Goal: Transaction & Acquisition: Purchase product/service

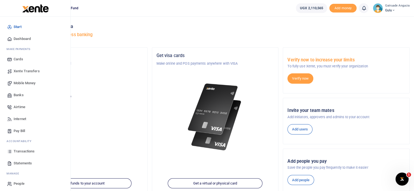
click at [27, 83] on span "Mobile Money" at bounding box center [25, 82] width 22 height 5
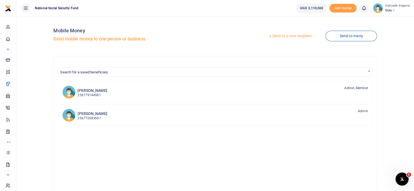
click at [287, 37] on link "Send to a new recipient" at bounding box center [289, 36] width 71 height 10
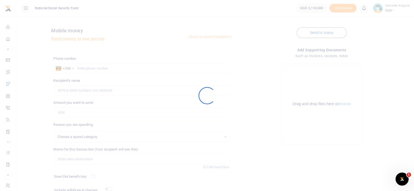
select select
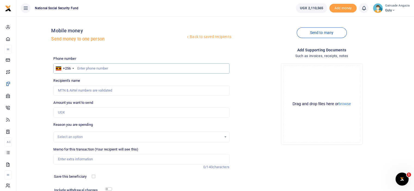
click at [87, 69] on input "text" at bounding box center [141, 68] width 176 height 10
type input "0773208707"
type input "[PERSON_NAME]"
type input "0773208707"
click at [77, 114] on input "Amount you want to send" at bounding box center [141, 112] width 176 height 10
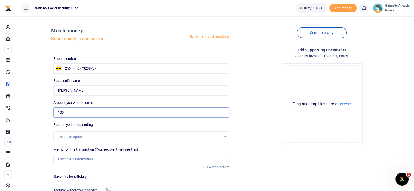
type input "100,000"
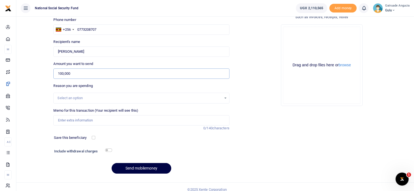
scroll to position [44, 0]
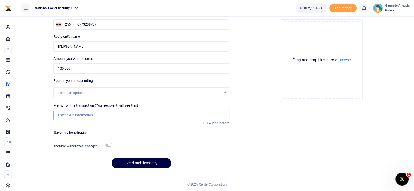
click at [86, 113] on input "Memo for this transaction (Your recipient will see this)" at bounding box center [141, 115] width 176 height 10
type input "p"
type input "CCW PHOTOGRAPHY"
click at [108, 145] on input "checkbox" at bounding box center [108, 145] width 7 height 4
checkbox input "true"
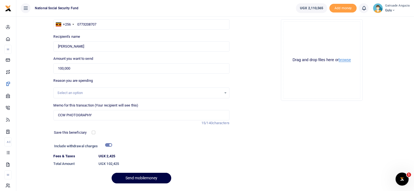
click at [345, 58] on button "browse" at bounding box center [344, 60] width 12 height 4
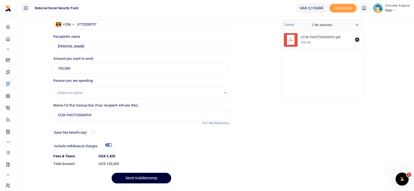
click at [146, 178] on button "Send mobilemoney" at bounding box center [141, 178] width 60 height 11
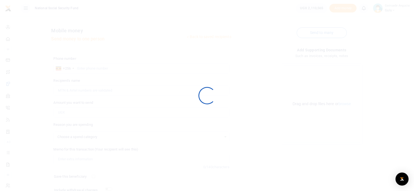
scroll to position [44, 0]
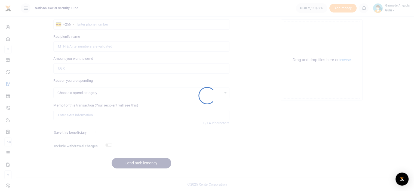
select select
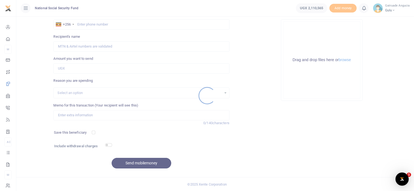
scroll to position [0, 0]
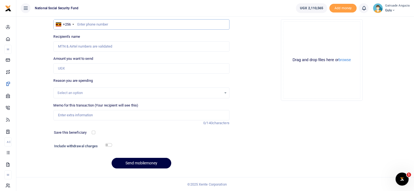
click at [105, 24] on input "text" at bounding box center [141, 24] width 176 height 10
type input "7777487344"
type input "[PERSON_NAME]"
click at [83, 23] on input "7777487344" at bounding box center [141, 24] width 176 height 10
type input "777487344"
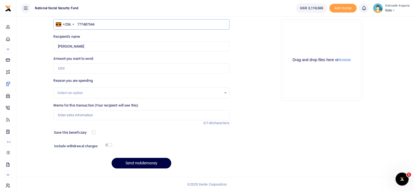
type input "[PERSON_NAME]"
type input "777487344"
click at [69, 68] on input "Amount you want to send" at bounding box center [141, 68] width 176 height 10
type input "500,000"
click at [75, 117] on input "Memo for this transaction (Your recipient will see this)" at bounding box center [141, 115] width 176 height 10
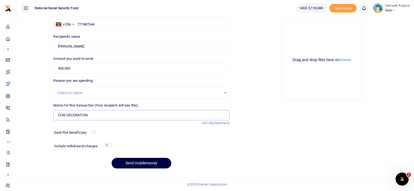
type input "CCW DECORATION"
click at [107, 144] on input "checkbox" at bounding box center [108, 145] width 7 height 4
checkbox input "true"
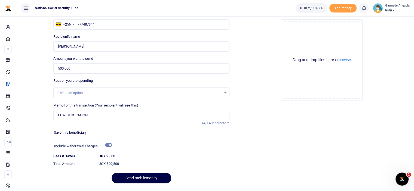
click at [347, 61] on button "browse" at bounding box center [344, 60] width 12 height 4
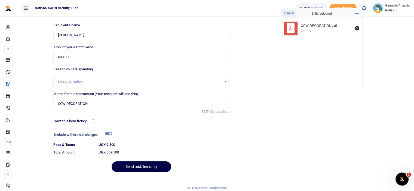
scroll to position [59, 0]
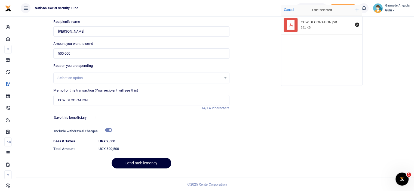
click at [134, 162] on button "Send mobilemoney" at bounding box center [141, 163] width 60 height 11
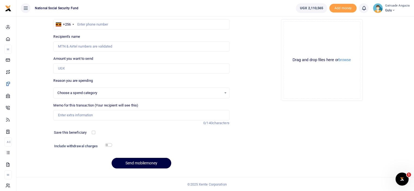
select select
